Goal: Information Seeking & Learning: Check status

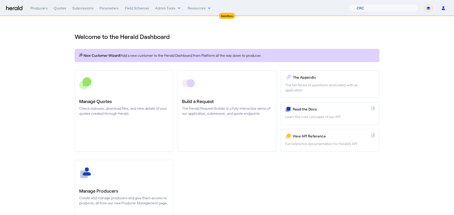
select select "pfm_h3db_crc"
select select "*******"
click at [58, 9] on div "Quotes" at bounding box center [60, 8] width 12 height 5
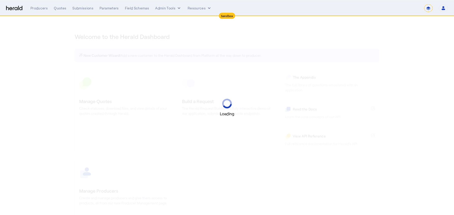
select select "*******"
select select "pfm_2v8p_herald_api"
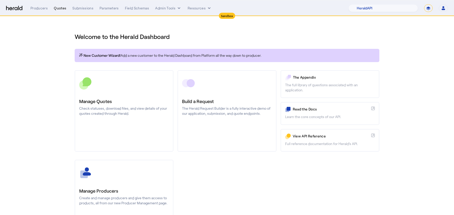
click at [55, 10] on div "Quotes" at bounding box center [60, 8] width 12 height 5
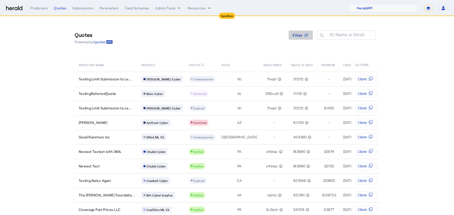
click at [307, 37] on icon at bounding box center [306, 35] width 5 height 5
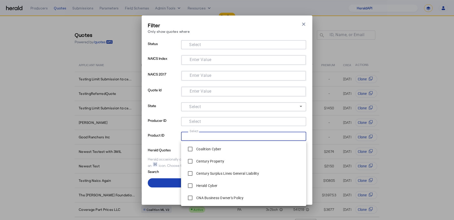
click at [212, 134] on input "Select" at bounding box center [242, 136] width 115 height 6
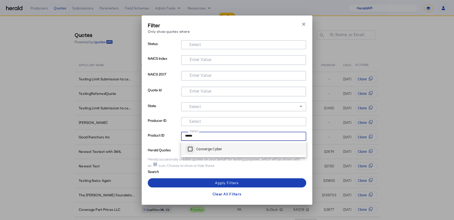
type input "******"
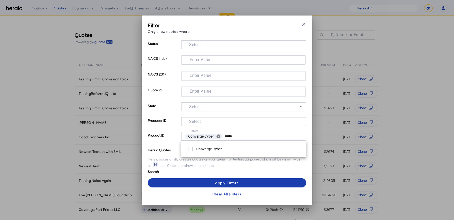
click at [203, 183] on span at bounding box center [227, 183] width 159 height 12
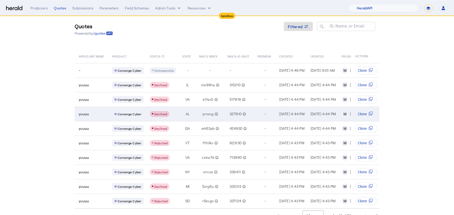
scroll to position [21, 0]
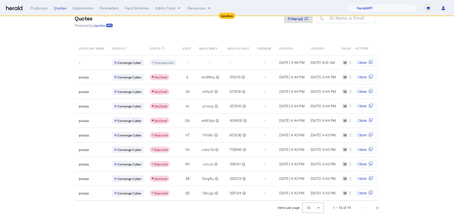
click at [390, 209] on div "Items per page: 10 1 – 10 of 79" at bounding box center [227, 208] width 325 height 14
click at [379, 209] on span "Next page" at bounding box center [378, 208] width 12 height 12
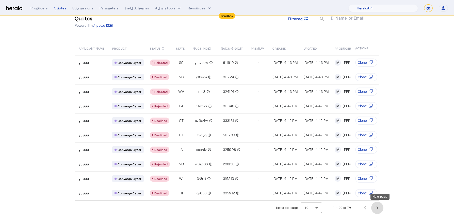
click at [379, 210] on span "Next page" at bounding box center [378, 208] width 12 height 12
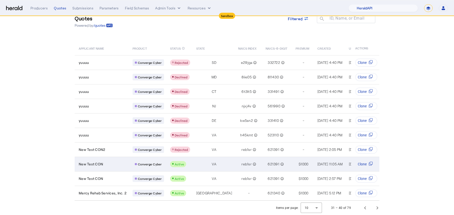
click at [106, 161] on div "New Test CON" at bounding box center [103, 163] width 48 height 5
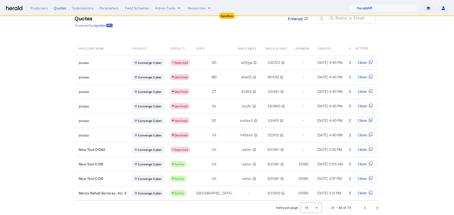
click at [425, 65] on section "Quotes Powered by /quotes Filtered ID, Name, or Email search APPLICANT NAME PRO…" at bounding box center [227, 107] width 454 height 215
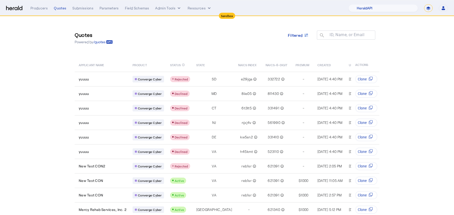
scroll to position [0, 0]
click at [429, 10] on select "**********" at bounding box center [428, 8] width 9 height 8
select select "**********"
click at [425, 4] on select "**********" at bounding box center [428, 8] width 9 height 8
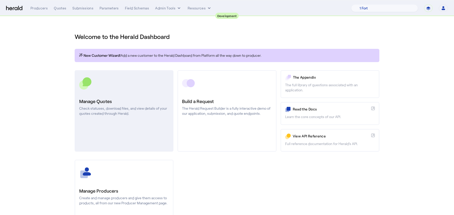
click at [126, 109] on p "Check statuses, download files, and view details of your quotes created through…" at bounding box center [124, 111] width 90 height 10
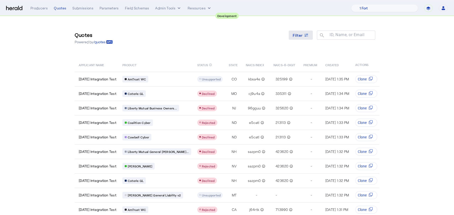
click at [300, 36] on span "Filter" at bounding box center [298, 35] width 10 height 5
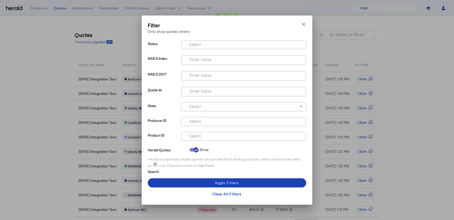
click at [216, 133] on input "Select" at bounding box center [242, 136] width 115 height 6
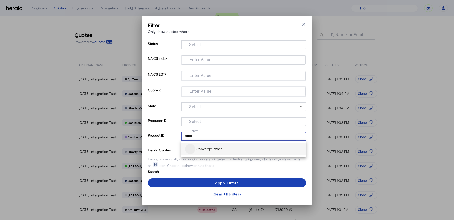
type input "******"
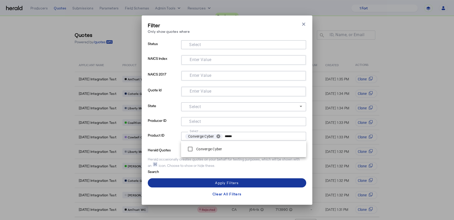
click at [217, 184] on div "Apply Filters" at bounding box center [227, 182] width 24 height 5
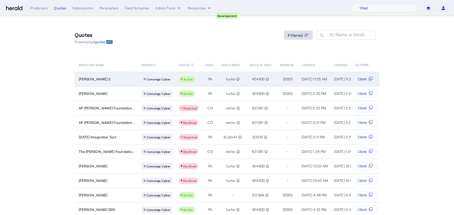
click at [130, 77] on div "Evelyn Nitzsch 2" at bounding box center [107, 79] width 57 height 5
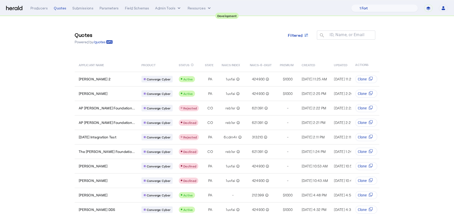
click at [406, 41] on section "Quotes Powered by /quotes Filtered ID, Name, or Email search APPLICANT NAME PRO…" at bounding box center [227, 123] width 454 height 215
click at [428, 8] on select "**********" at bounding box center [428, 8] width 9 height 8
select select "**********"
click at [425, 4] on select "**********" at bounding box center [428, 8] width 9 height 8
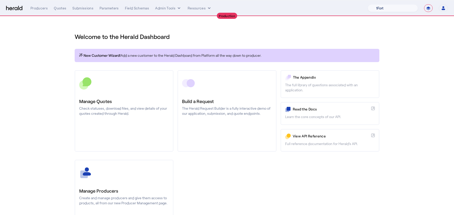
click at [397, 7] on select "1Fort Affinity Risk Billy BindHQ Bunker CRC Campus Coverage Citadel Fifthwall F…" at bounding box center [393, 8] width 50 height 8
select select "pfm_8e7n_1fort"
click at [368, 4] on select "1Fort Affinity Risk Billy BindHQ Bunker CRC Campus Coverage Citadel Fifthwall F…" at bounding box center [393, 8] width 50 height 8
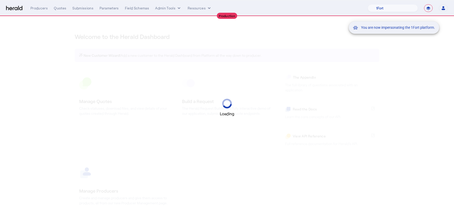
click at [65, 46] on div "You are now impersonating the 1Fort platform." at bounding box center [227, 107] width 454 height 215
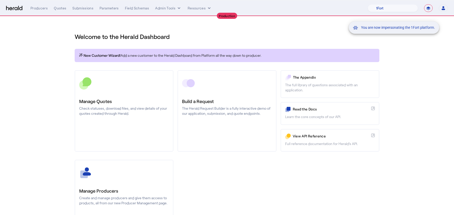
click at [60, 9] on div "You are now impersonating the 1Fort platform." at bounding box center [227, 107] width 454 height 215
click at [59, 8] on div "You are now impersonating the 1Fort platform." at bounding box center [227, 107] width 454 height 215
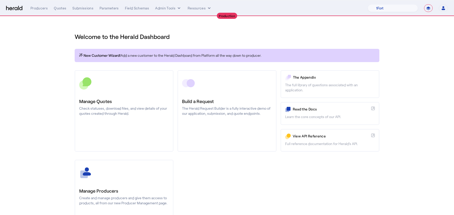
click at [60, 10] on div "Quotes" at bounding box center [60, 8] width 12 height 5
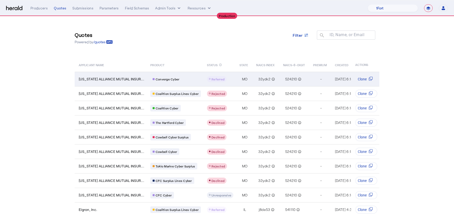
click at [236, 79] on td "MO" at bounding box center [244, 79] width 17 height 14
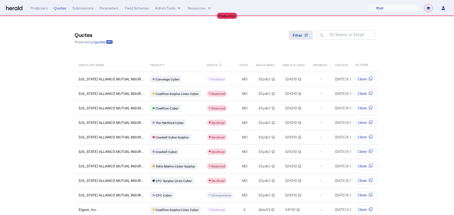
click at [313, 34] on span at bounding box center [301, 35] width 24 height 12
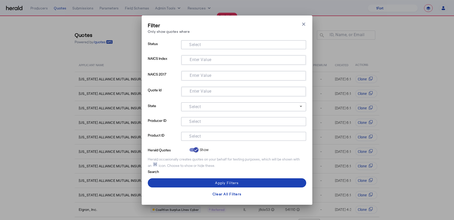
click at [205, 137] on input "Select" at bounding box center [242, 136] width 115 height 6
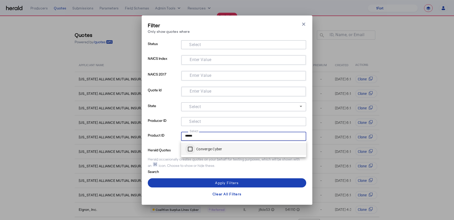
type input "******"
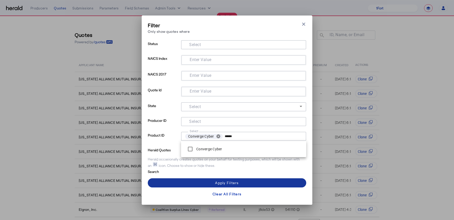
click at [209, 182] on span at bounding box center [227, 183] width 159 height 12
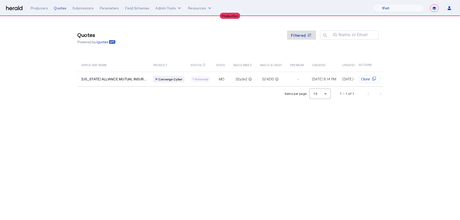
click at [189, 122] on body "**********" at bounding box center [230, 110] width 460 height 220
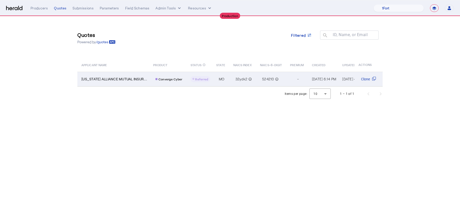
click at [292, 78] on div "-" at bounding box center [298, 79] width 16 height 5
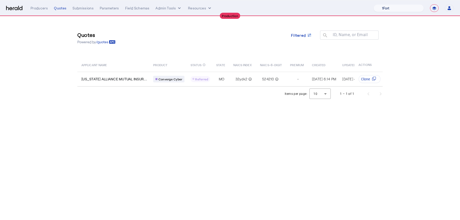
click at [402, 9] on select "1Fort Affinity Risk Billy BindHQ Bunker CRC Campus Coverage Citadel Fifthwall F…" at bounding box center [398, 8] width 50 height 8
select select "pfm_a9p2_hib_marketplace"
click at [373, 4] on select "1Fort Affinity Risk Billy BindHQ Bunker CRC Campus Coverage Citadel Fifthwall F…" at bounding box center [398, 8] width 50 height 8
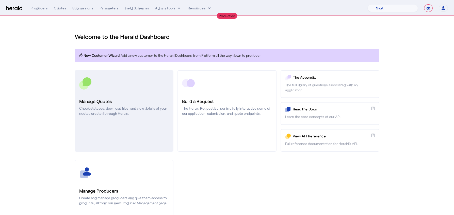
click at [123, 120] on link "Manage Quotes Check statuses, download files, and view details of your quotes c…" at bounding box center [124, 110] width 99 height 81
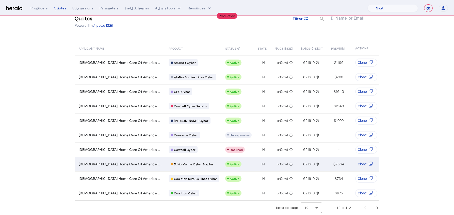
scroll to position [21, 0]
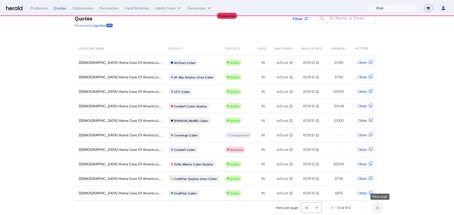
click at [384, 209] on span "Next page" at bounding box center [378, 208] width 12 height 12
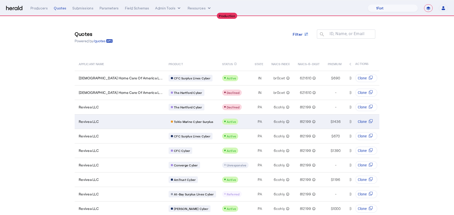
scroll to position [0, 0]
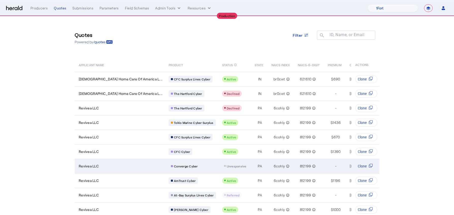
click at [113, 164] on div "Revivea LLC" at bounding box center [121, 165] width 84 height 5
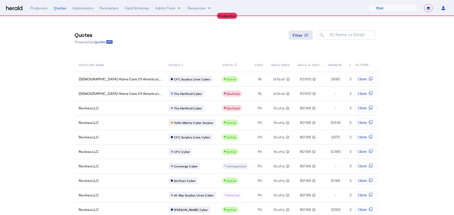
click at [309, 35] on icon at bounding box center [306, 35] width 5 height 5
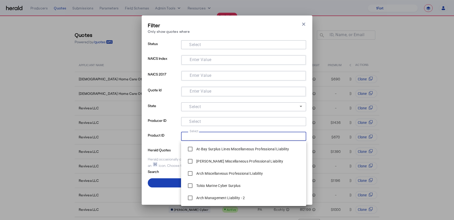
click at [204, 136] on input "Select" at bounding box center [242, 136] width 115 height 6
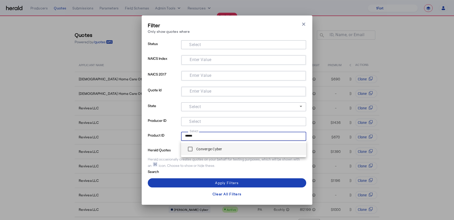
type input "******"
click at [198, 147] on label "Converge Cyber" at bounding box center [208, 148] width 27 height 5
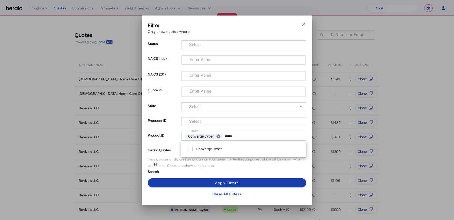
click at [233, 183] on div "Apply Filters" at bounding box center [227, 182] width 24 height 5
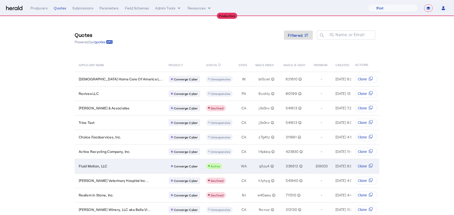
click at [204, 169] on td "Active" at bounding box center [218, 166] width 33 height 14
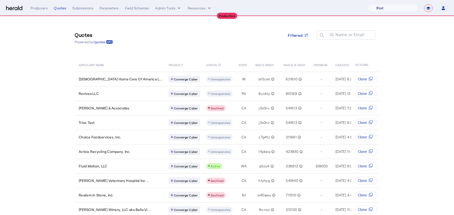
click at [397, 6] on select "1Fort Affinity Risk Billy BindHQ Bunker CRC Campus Coverage Citadel Fifthwall F…" at bounding box center [393, 8] width 50 height 8
click at [368, 4] on select "1Fort Affinity Risk Billy BindHQ Bunker CRC Campus Coverage Citadel Fifthwall F…" at bounding box center [393, 8] width 50 height 8
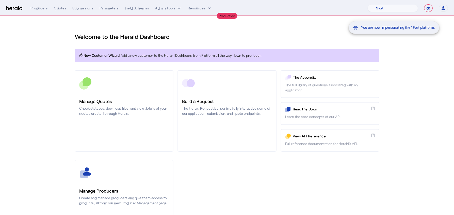
click at [132, 109] on div "You are now impersonating the 1Fort platform." at bounding box center [227, 107] width 454 height 215
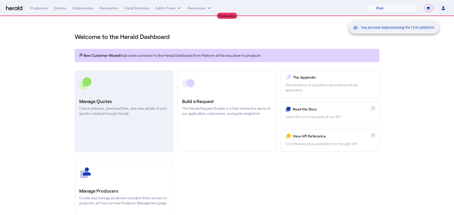
click at [120, 111] on p "Check statuses, download files, and view details of your quotes created through…" at bounding box center [124, 111] width 90 height 10
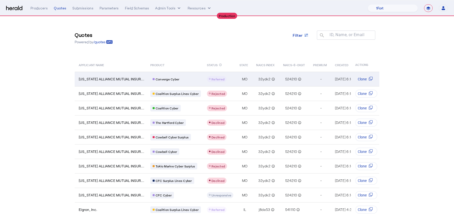
click at [193, 75] on td "Converge Cyber" at bounding box center [174, 79] width 57 height 14
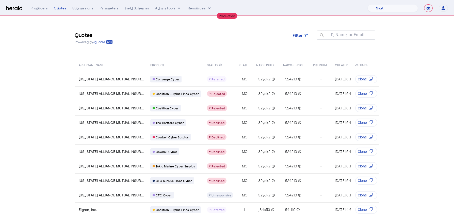
click at [407, 76] on section "Quotes Powered by /quotes Filter ID, Name, or Email search APPLICANT NAME PRODU…" at bounding box center [227, 123] width 454 height 215
click at [403, 7] on select "1Fort Affinity Risk Billy BindHQ Bunker CRC Campus Coverage Citadel Fifthwall F…" at bounding box center [393, 8] width 50 height 8
click at [368, 4] on select "1Fort Affinity Risk Billy BindHQ Bunker CRC Campus Coverage Citadel Fifthwall F…" at bounding box center [393, 8] width 50 height 8
click at [384, 9] on select "1Fort Affinity Risk Billy BindHQ Bunker CRC Campus Coverage Citadel Fifthwall F…" at bounding box center [393, 8] width 50 height 8
select select "pfm_a9p2_hib_marketplace"
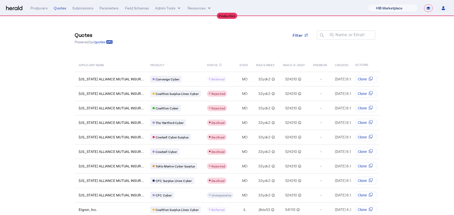
click at [368, 4] on select "1Fort Affinity Risk Billy BindHQ Bunker CRC Campus Coverage Citadel Fifthwall F…" at bounding box center [393, 8] width 50 height 8
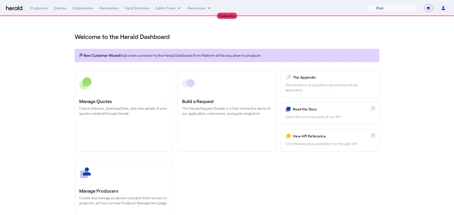
click at [420, 28] on section "Welcome to the Herald Dashboard New Customer Wizard! Add a new customer to the …" at bounding box center [227, 133] width 454 height 235
click at [399, 10] on select "1Fort Affinity Risk Billy BindHQ Bunker CRC Campus Coverage Citadel Fifthwall F…" at bounding box center [393, 8] width 50 height 8
click at [368, 4] on select "1Fort Affinity Risk Billy BindHQ Bunker CRC Campus Coverage Citadel Fifthwall F…" at bounding box center [393, 8] width 50 height 8
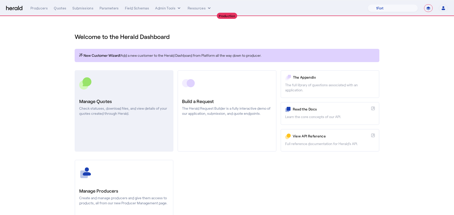
click at [145, 88] on div at bounding box center [124, 83] width 90 height 13
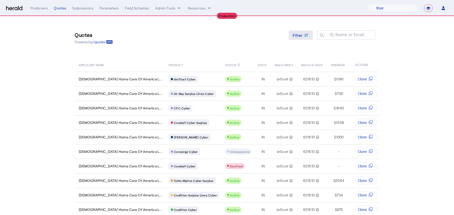
click at [301, 37] on span "Filter" at bounding box center [298, 35] width 10 height 5
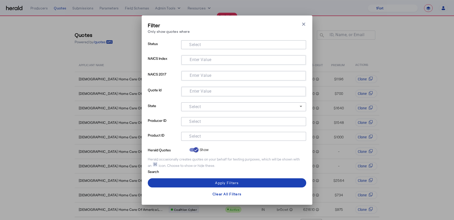
click at [193, 137] on mat-label "Select" at bounding box center [195, 135] width 12 height 5
click at [193, 137] on input "Select" at bounding box center [242, 136] width 115 height 6
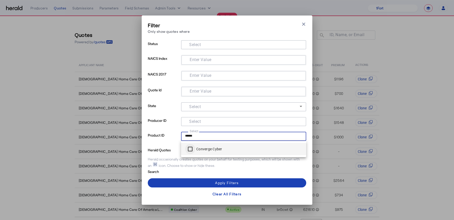
type input "******"
click at [186, 146] on div at bounding box center [190, 149] width 10 height 10
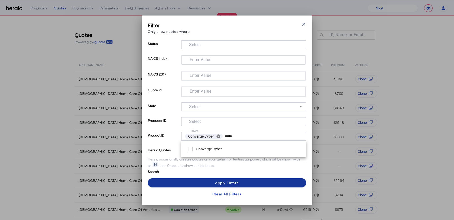
click at [205, 178] on span at bounding box center [227, 183] width 159 height 12
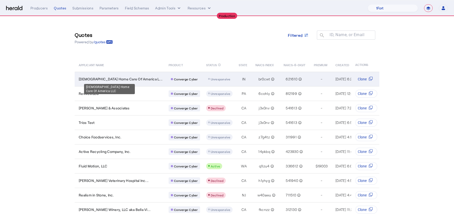
click at [125, 79] on span "Islamic Home Care Of America L..." at bounding box center [121, 79] width 84 height 5
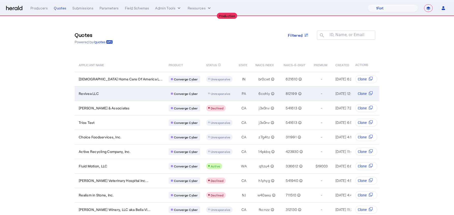
click at [124, 94] on div "Revivea LLC" at bounding box center [121, 93] width 84 height 5
click at [120, 97] on td "Revivea LLC" at bounding box center [120, 93] width 90 height 14
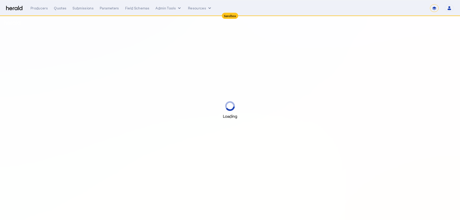
select select "*******"
select select "pfm_2v8p_herald_api"
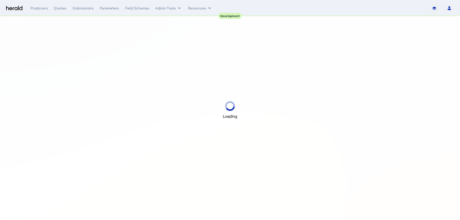
select select "pfm_2v8p_herald_api"
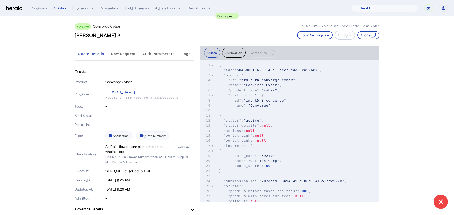
scroll to position [9, 0]
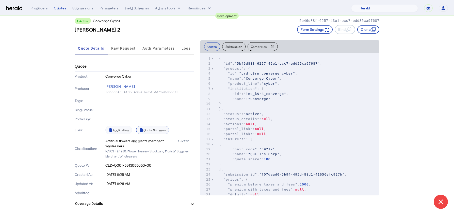
click at [156, 128] on link "Quote Summary" at bounding box center [152, 130] width 33 height 9
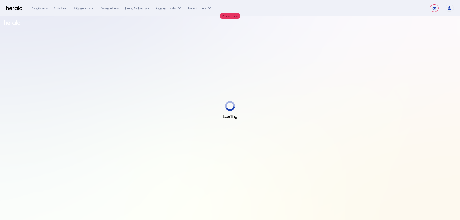
select select "**********"
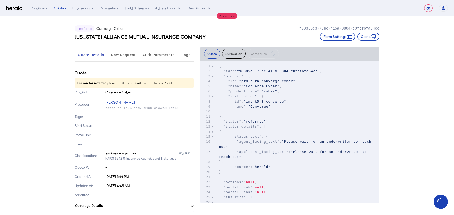
scroll to position [1, 0]
click at [126, 56] on span "Raw Request" at bounding box center [123, 55] width 25 height 4
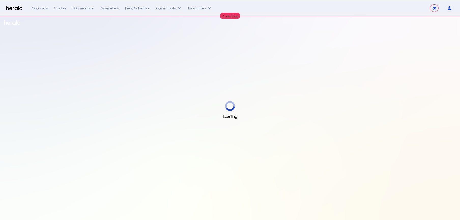
select select "**********"
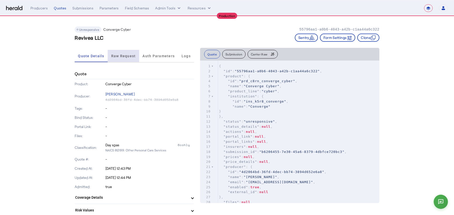
click at [130, 56] on span "Raw Request" at bounding box center [123, 56] width 25 height 4
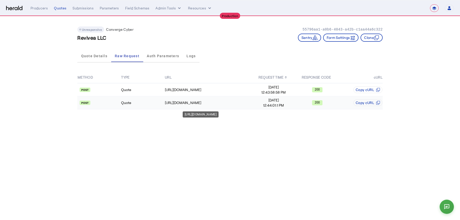
click at [212, 97] on td "https://api.convergeins.com/graphql" at bounding box center [207, 102] width 87 height 13
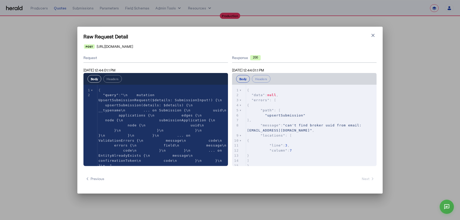
click at [373, 39] on h1 "Raw Request Detail" at bounding box center [229, 36] width 293 height 7
click at [374, 36] on icon "button" at bounding box center [372, 35] width 5 height 5
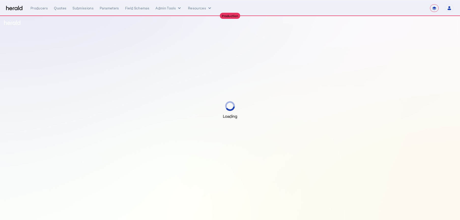
select select "**********"
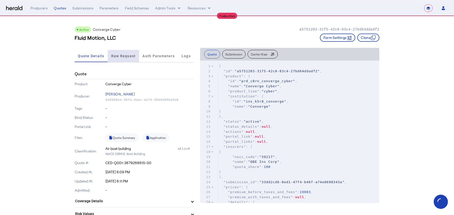
click at [123, 52] on span "Raw Request" at bounding box center [123, 56] width 25 height 12
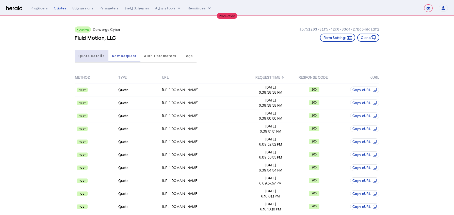
click at [98, 56] on span "Quote Details" at bounding box center [92, 56] width 26 height 4
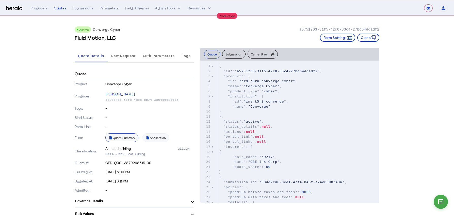
click at [132, 137] on link "Quote Summary" at bounding box center [121, 137] width 33 height 9
click at [130, 52] on span "Raw Request" at bounding box center [123, 56] width 25 height 12
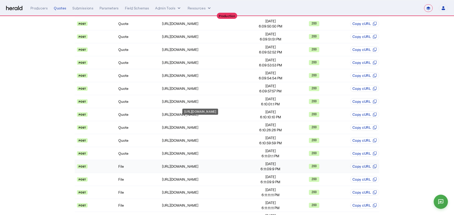
scroll to position [104, 0]
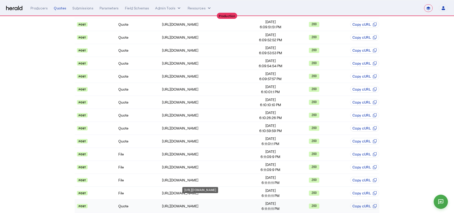
click at [228, 205] on td "https://surpluslines.inscipher.com/api/v2/tax-calculator/calculate-general-taxes" at bounding box center [205, 206] width 87 height 13
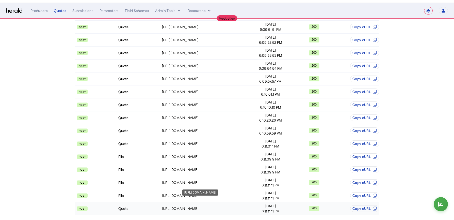
scroll to position [0, 0]
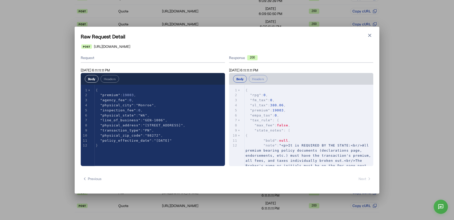
click at [285, 125] on span "false" at bounding box center [282, 125] width 11 height 4
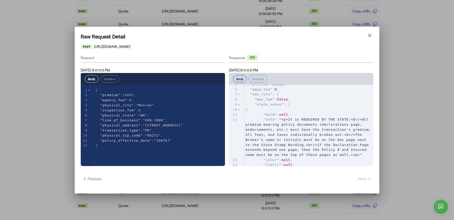
scroll to position [0, 0]
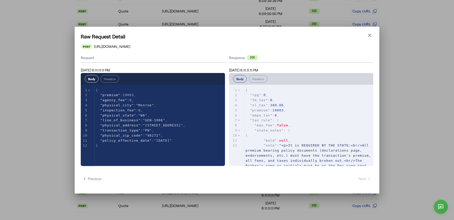
click at [286, 130] on span ""state_notes" : [" at bounding box center [268, 130] width 45 height 4
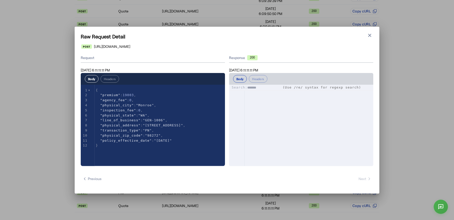
scroll to position [295, 0]
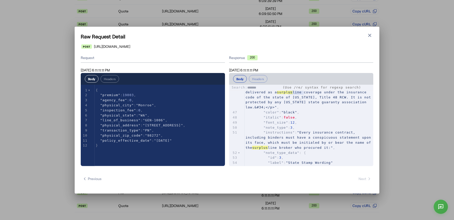
type input "*******"
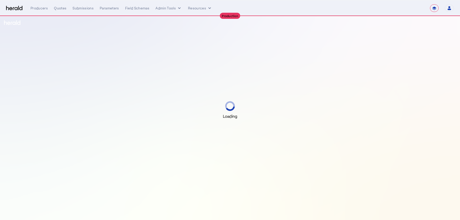
select select "**********"
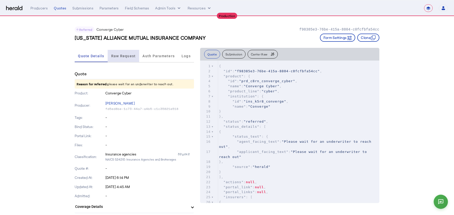
click at [127, 54] on span "Raw Request" at bounding box center [123, 56] width 25 height 4
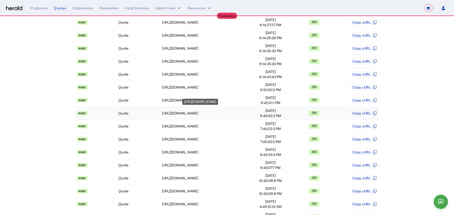
scroll to position [142, 0]
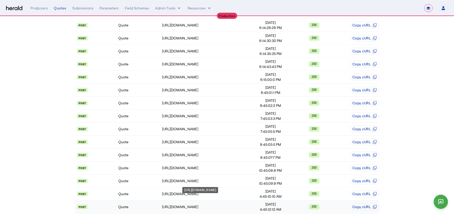
click at [206, 204] on div "[URL][DOMAIN_NAME]" at bounding box center [205, 206] width 87 height 5
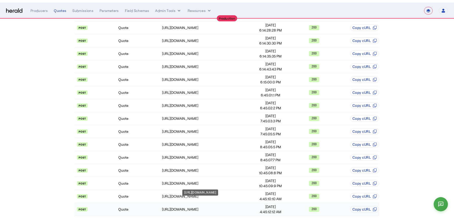
scroll to position [0, 0]
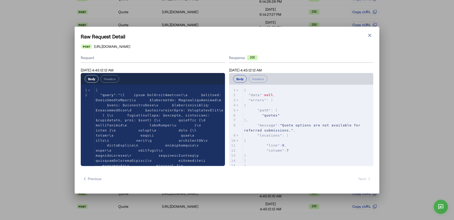
click at [306, 126] on span ""Quote options are not available for referred submissions."" at bounding box center [303, 127] width 119 height 9
click at [369, 36] on icon "button" at bounding box center [370, 35] width 5 height 5
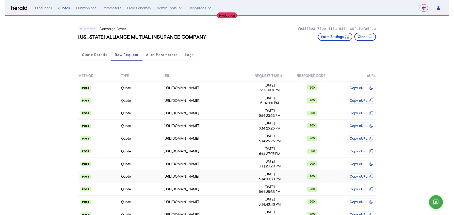
scroll to position [142, 0]
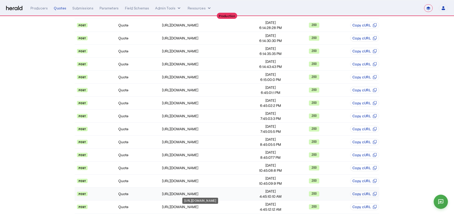
click at [187, 187] on td "[URL][DOMAIN_NAME]" at bounding box center [205, 193] width 87 height 13
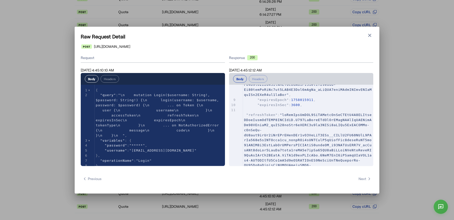
scroll to position [302, 0]
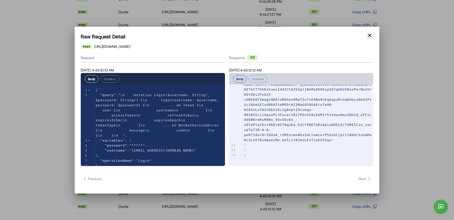
click at [368, 37] on icon "button" at bounding box center [370, 35] width 5 height 5
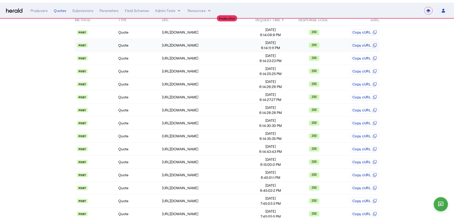
scroll to position [0, 0]
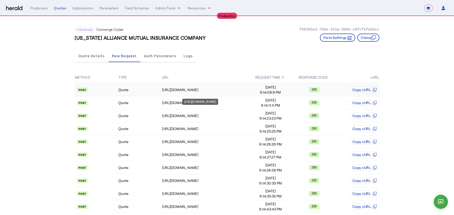
click at [208, 95] on td "[URL][DOMAIN_NAME]" at bounding box center [205, 89] width 87 height 13
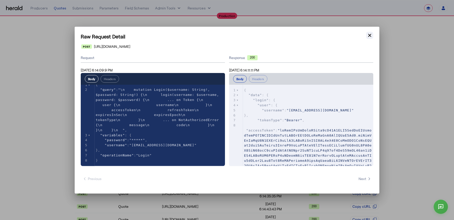
click at [370, 35] on icon "button" at bounding box center [370, 35] width 3 height 3
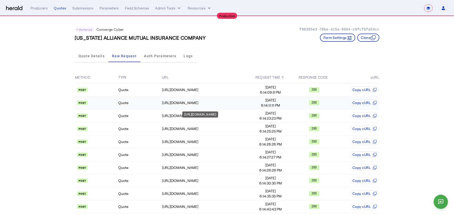
click at [205, 103] on div "[URL][DOMAIN_NAME]" at bounding box center [205, 102] width 87 height 5
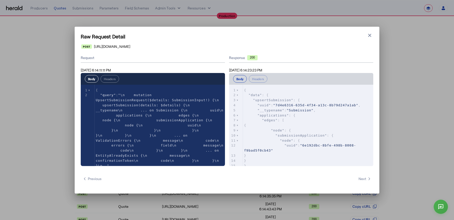
click at [310, 130] on pre ""node" : {" at bounding box center [308, 130] width 130 height 5
click at [370, 38] on button "Close modal" at bounding box center [369, 35] width 7 height 7
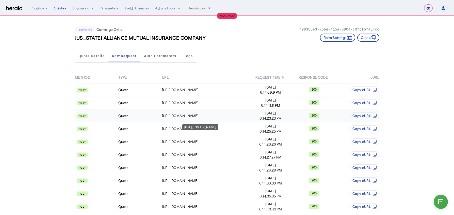
click at [215, 119] on td "[URL][DOMAIN_NAME]" at bounding box center [205, 115] width 87 height 13
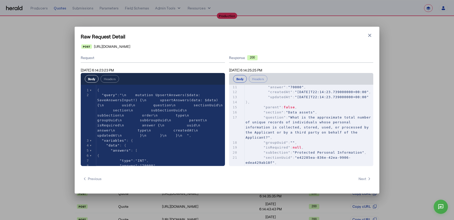
click at [322, 139] on span ""What is the approximate total number of unique records of individuals whose pe…" at bounding box center [310, 127] width 128 height 24
type input "*******"
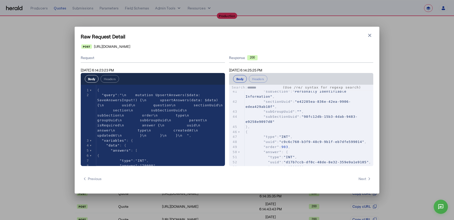
click at [261, 86] on input "*******" at bounding box center [264, 87] width 33 height 5
type input "********"
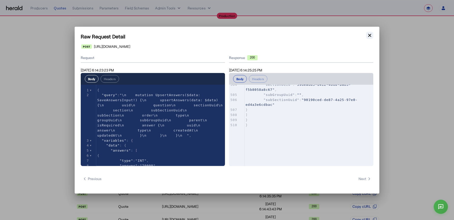
click at [370, 37] on icon "button" at bounding box center [370, 35] width 5 height 5
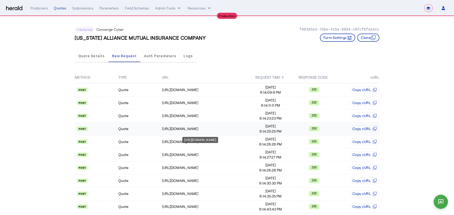
click at [230, 129] on div "[URL][DOMAIN_NAME]" at bounding box center [205, 128] width 87 height 5
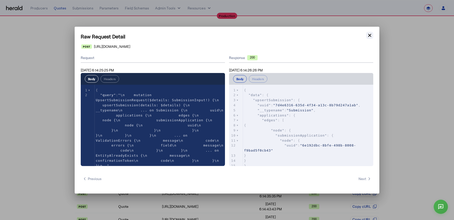
click at [369, 36] on icon "button" at bounding box center [370, 35] width 3 height 3
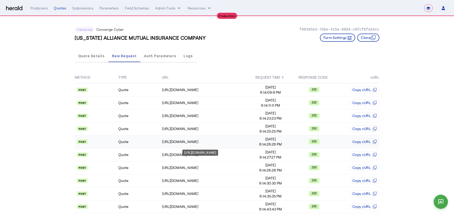
click at [213, 144] on td "[URL][DOMAIN_NAME]" at bounding box center [205, 141] width 87 height 13
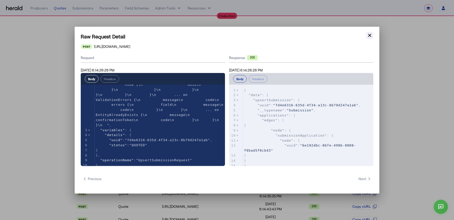
click at [371, 38] on icon "button" at bounding box center [370, 35] width 5 height 5
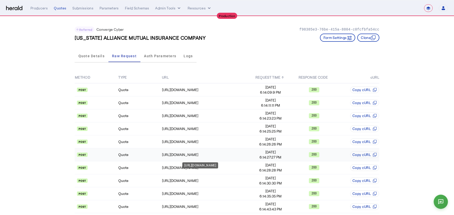
click at [217, 158] on td "[URL][DOMAIN_NAME]" at bounding box center [205, 154] width 87 height 13
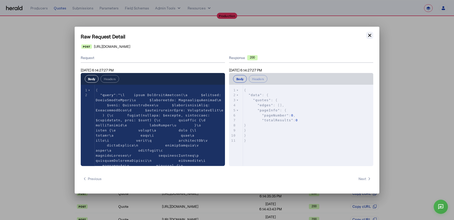
click at [368, 36] on icon "button" at bounding box center [370, 35] width 5 height 5
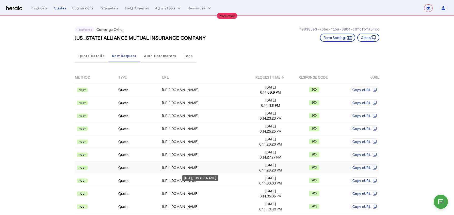
click at [225, 168] on div "[URL][DOMAIN_NAME]" at bounding box center [205, 167] width 87 height 5
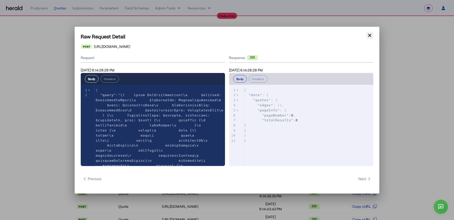
click at [369, 34] on icon "button" at bounding box center [370, 35] width 5 height 5
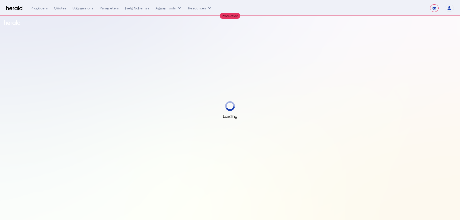
select select "**********"
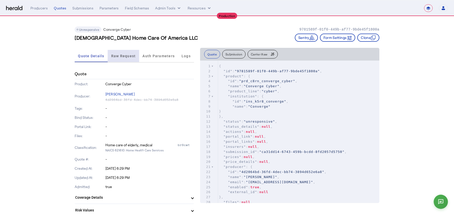
click at [131, 60] on span "Raw Request" at bounding box center [123, 56] width 25 height 12
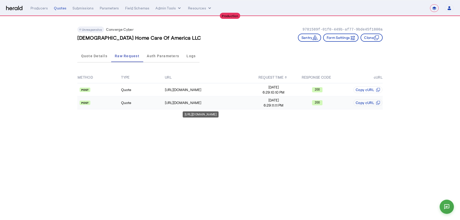
click at [224, 107] on td "[URL][DOMAIN_NAME]" at bounding box center [207, 102] width 87 height 13
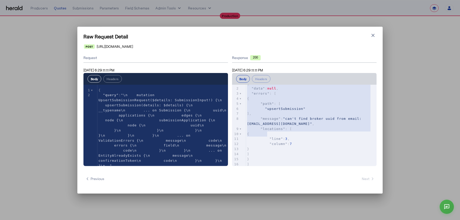
scroll to position [15, 0]
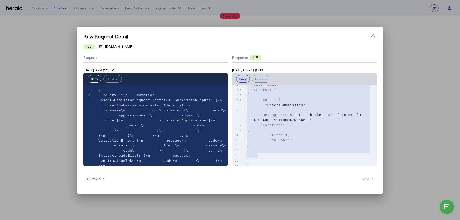
type textarea "**********"
drag, startPoint x: 246, startPoint y: 88, endPoint x: 298, endPoint y: 165, distance: 93.0
click at [298, 165] on div "x 1 { 2 "data" : null , 3 "errors" : [ 4 { 5 "path" : [ 6 "upsertSubmission" 7 …" at bounding box center [311, 122] width 130 height 97
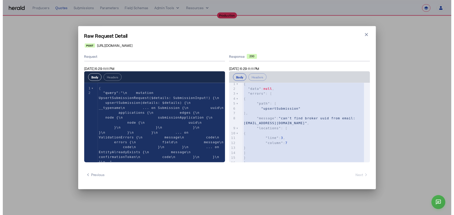
scroll to position [0, 0]
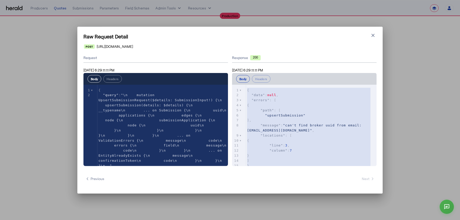
click at [402, 133] on div "Raw Request Detail Close modal https://api.convergeins.com/graphql Request Sep …" at bounding box center [230, 110] width 460 height 220
click at [372, 36] on icon "button" at bounding box center [372, 35] width 3 height 3
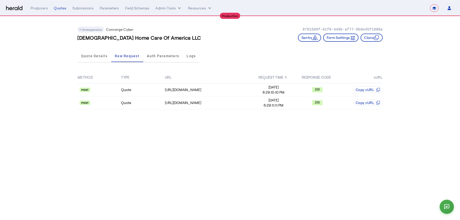
click at [194, 194] on body "**********" at bounding box center [230, 110] width 460 height 220
click at [102, 58] on span "Quote Details" at bounding box center [94, 56] width 26 height 12
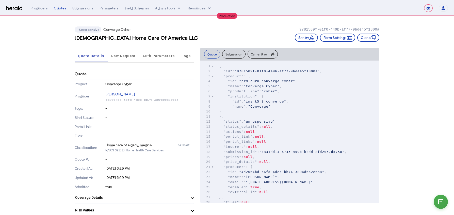
click at [210, 30] on div "Unresponsive Converge Cyber 9781589f-01f0-449b-af77-9bde45f1800a" at bounding box center [227, 29] width 305 height 6
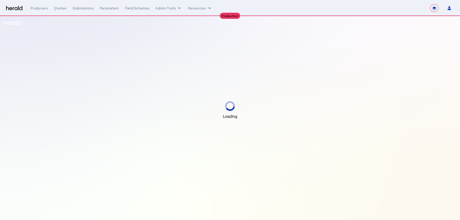
select select "**********"
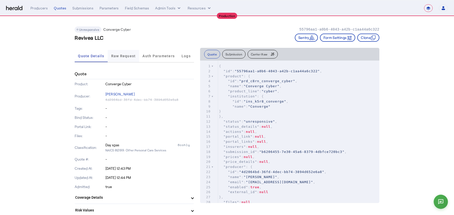
click at [121, 53] on span "Raw Request" at bounding box center [123, 56] width 25 height 12
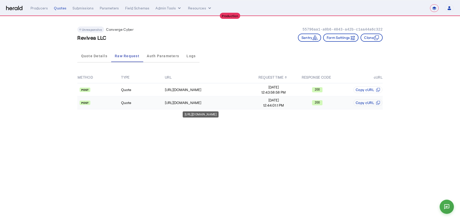
click at [212, 104] on div "[URL][DOMAIN_NAME]" at bounding box center [208, 102] width 87 height 5
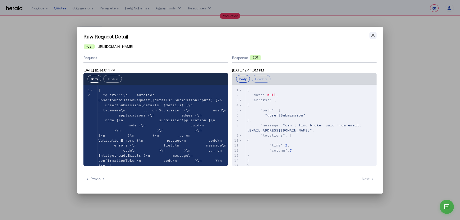
click at [373, 38] on button "Close modal" at bounding box center [372, 35] width 7 height 7
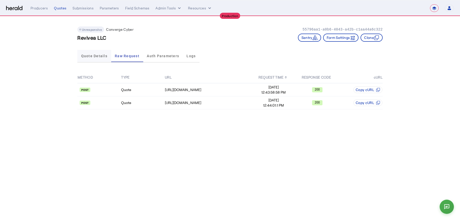
drag, startPoint x: 101, startPoint y: 53, endPoint x: 105, endPoint y: 38, distance: 15.3
click at [100, 53] on span "Quote Details" at bounding box center [94, 56] width 26 height 12
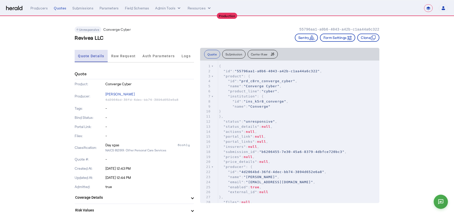
click at [104, 59] on span "Quote Details" at bounding box center [91, 56] width 26 height 12
click at [118, 53] on span "Raw Request" at bounding box center [123, 56] width 25 height 12
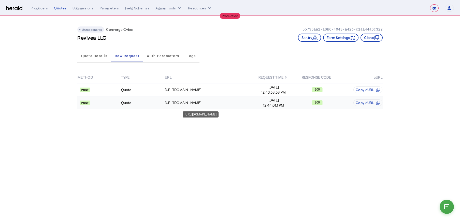
click at [204, 104] on div "[URL][DOMAIN_NAME]" at bounding box center [208, 102] width 87 height 5
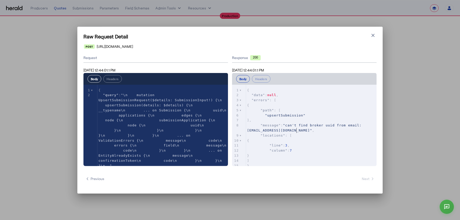
click at [307, 133] on pre ""locations" : [" at bounding box center [311, 135] width 130 height 5
click at [372, 39] on button "Close modal" at bounding box center [372, 35] width 7 height 7
